Goal: Task Accomplishment & Management: Manage account settings

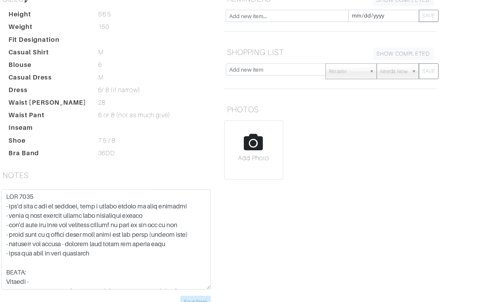
scroll to position [52, 0]
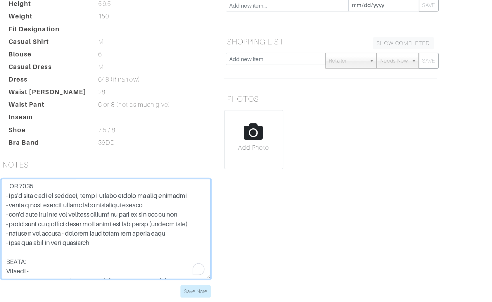
click at [159, 216] on textarea "To enrich screen reader interactions, please activate Accessibility in Grammarl…" at bounding box center [180, 247] width 155 height 74
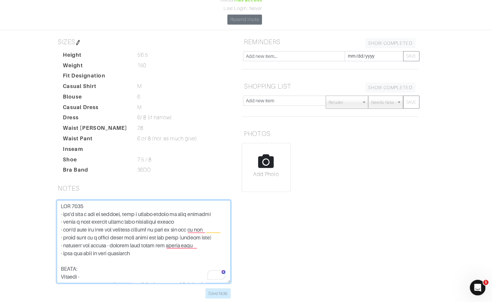
click at [138, 220] on textarea "To enrich screen reader interactions, please activate Accessibility in Grammarl…" at bounding box center [180, 248] width 155 height 74
click at [145, 242] on textarea "To enrich screen reader interactions, please activate Accessibility in Grammarl…" at bounding box center [180, 247] width 155 height 74
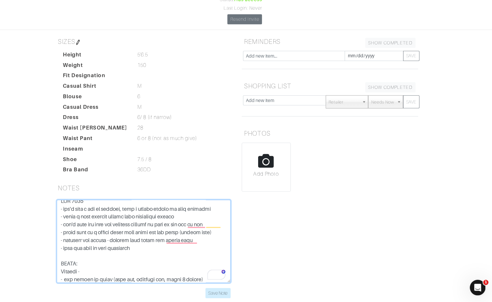
scroll to position [45, 0]
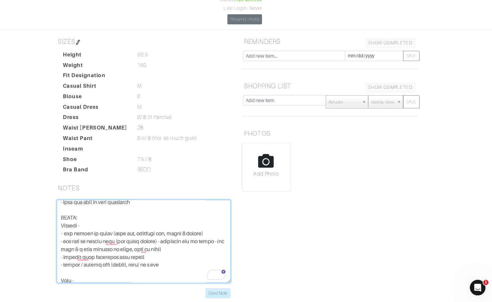
click at [255, 210] on textarea "To enrich screen reader interactions, please activate Accessibility in Grammarl…" at bounding box center [180, 247] width 155 height 74
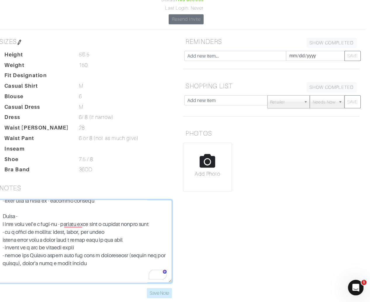
scroll to position [0, 4]
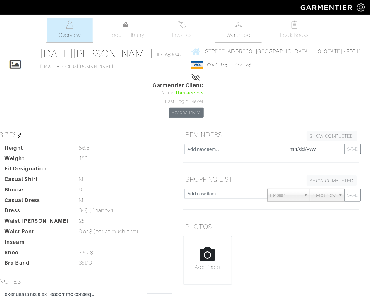
click at [243, 30] on span "Wardrobe" at bounding box center [251, 31] width 21 height 7
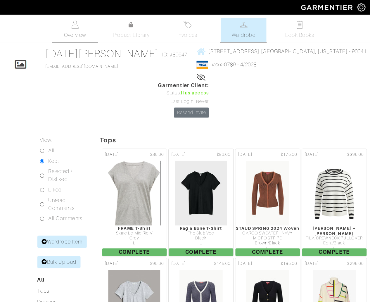
click at [116, 31] on link "Overview" at bounding box center [105, 26] width 41 height 21
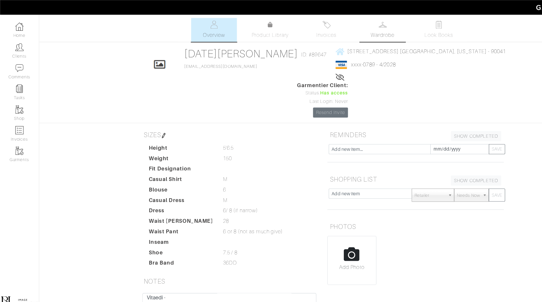
click at [334, 31] on span "Wardrobe" at bounding box center [342, 31] width 21 height 7
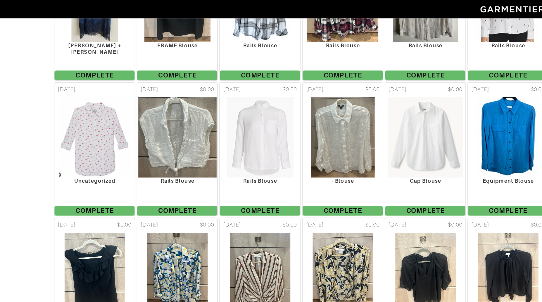
scroll to position [331, 0]
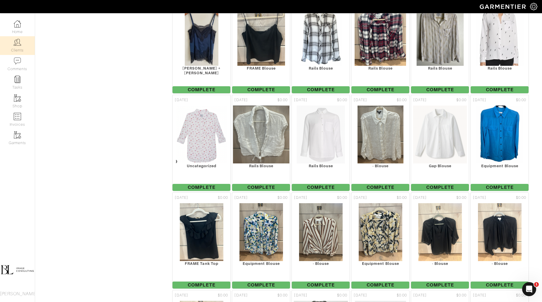
click at [0, 13] on div "Company Settings Manage Subscription My Profile Stylists Sign Out Home Clients …" at bounding box center [17, 157] width 35 height 289
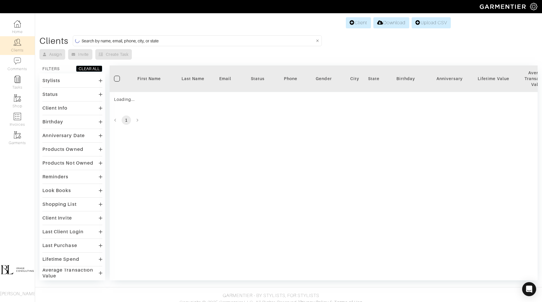
click at [263, 40] on input at bounding box center [198, 40] width 233 height 7
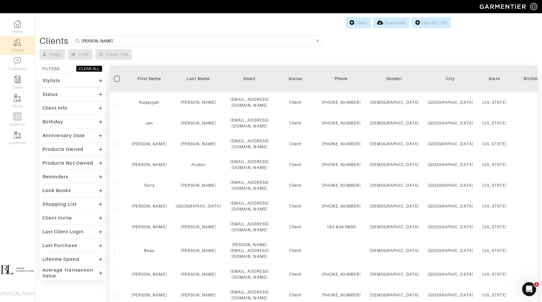
type input "rosemary"
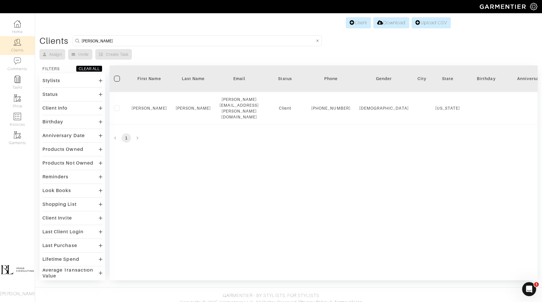
click at [256, 142] on div "Filter First Name Last Name Email Status Phone Gender City State Birthday Anniv…" at bounding box center [324, 172] width 428 height 215
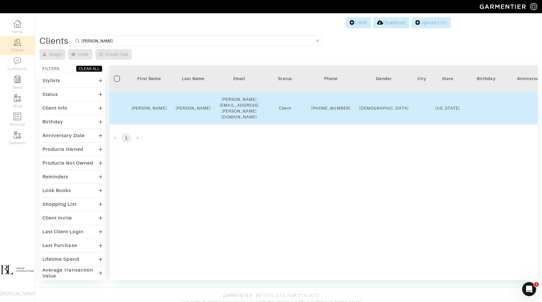
click at [151, 101] on td "Rosemary" at bounding box center [149, 108] width 44 height 32
click at [151, 106] on link "Rosemary" at bounding box center [148, 108] width 35 height 5
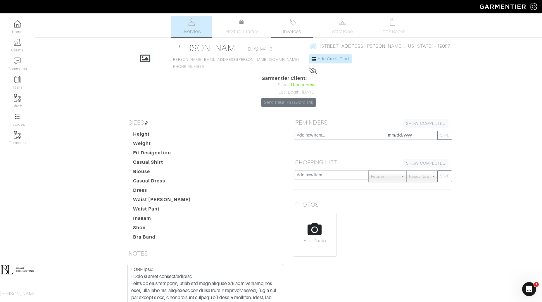
click at [293, 31] on span "Invoices" at bounding box center [292, 31] width 18 height 7
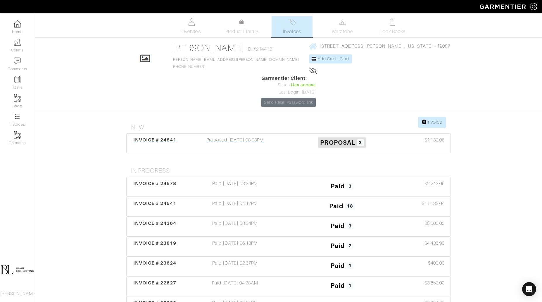
click at [294, 136] on h3 "Proposal 3" at bounding box center [342, 141] width 98 height 11
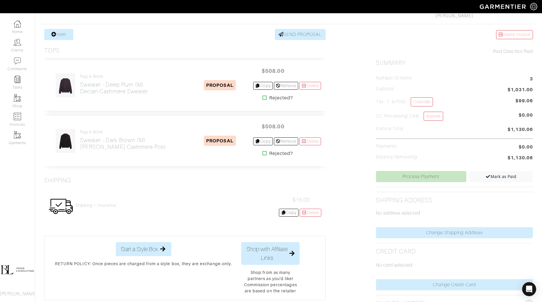
scroll to position [102, 0]
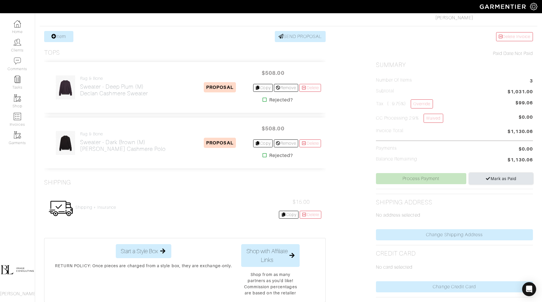
click at [504, 178] on span "Mark as Paid" at bounding box center [500, 178] width 31 height 5
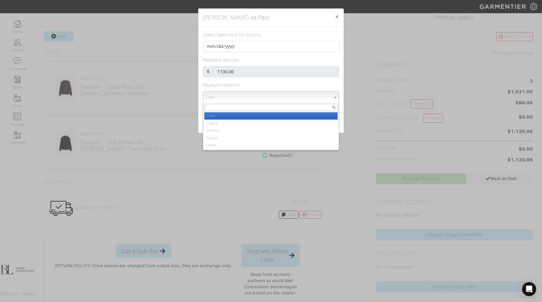
click at [287, 98] on span "Cash" at bounding box center [268, 97] width 126 height 12
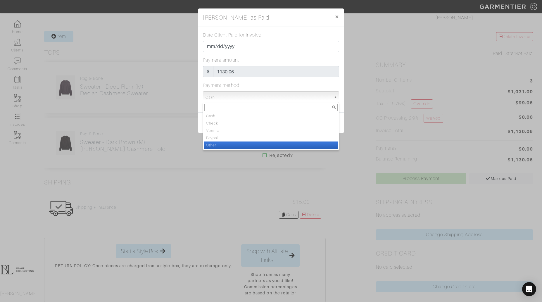
click at [287, 146] on li "Other" at bounding box center [270, 144] width 133 height 7
select select "Other"
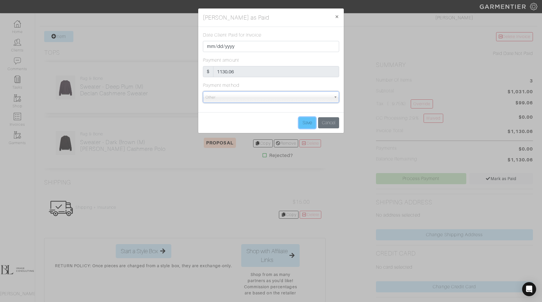
click at [308, 119] on input "Save" at bounding box center [307, 122] width 17 height 11
type input "Save"
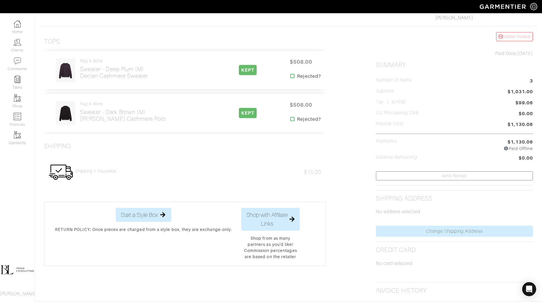
scroll to position [0, 0]
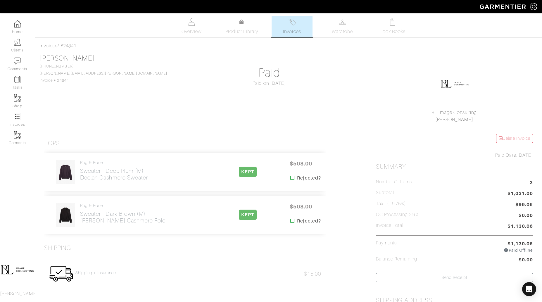
click at [292, 34] on span "Invoices" at bounding box center [292, 31] width 18 height 7
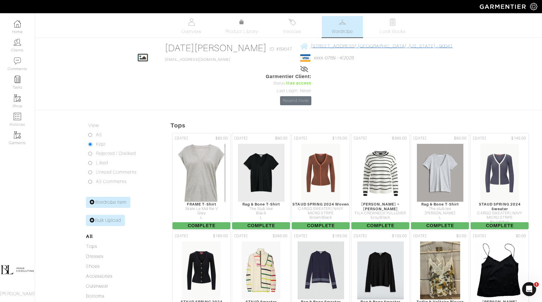
drag, startPoint x: 389, startPoint y: 47, endPoint x: 277, endPoint y: 45, distance: 112.8
click at [277, 45] on div "Click To Edit [DATE][PERSON_NAME] ID: #89647 [EMAIL_ADDRESS][DOMAIN_NAME] [STRE…" at bounding box center [288, 73] width 333 height 63
copy span "[STREET_ADDRESS][US_STATE]"
